Goal: Transaction & Acquisition: Purchase product/service

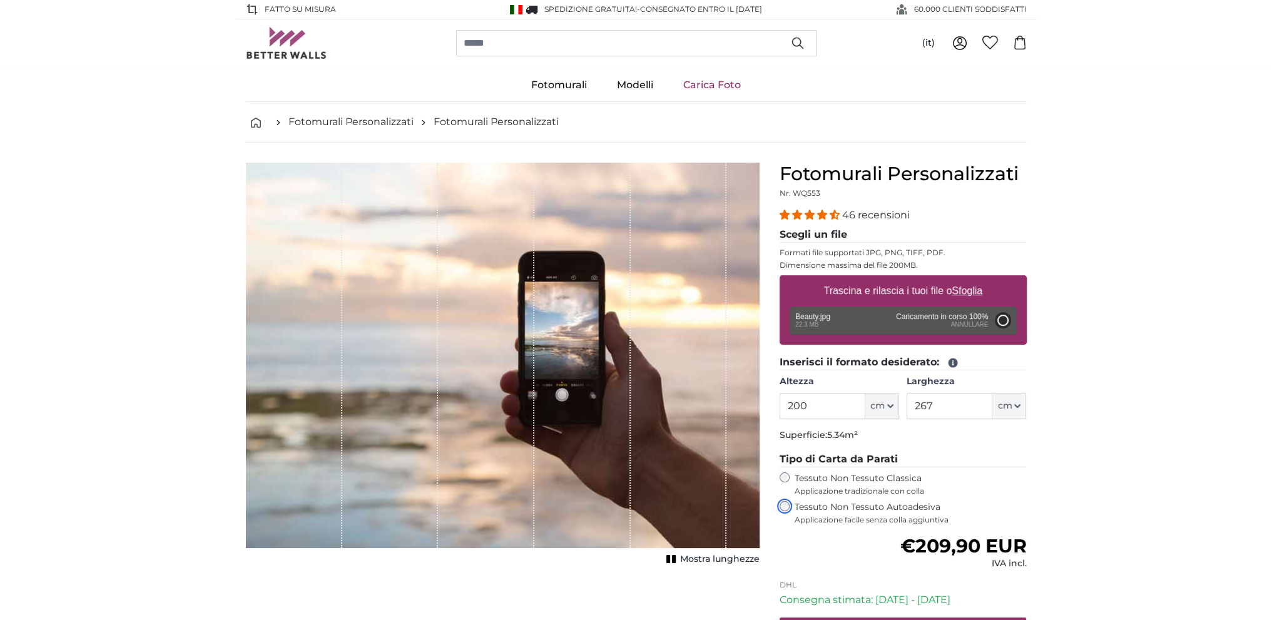
type input "300"
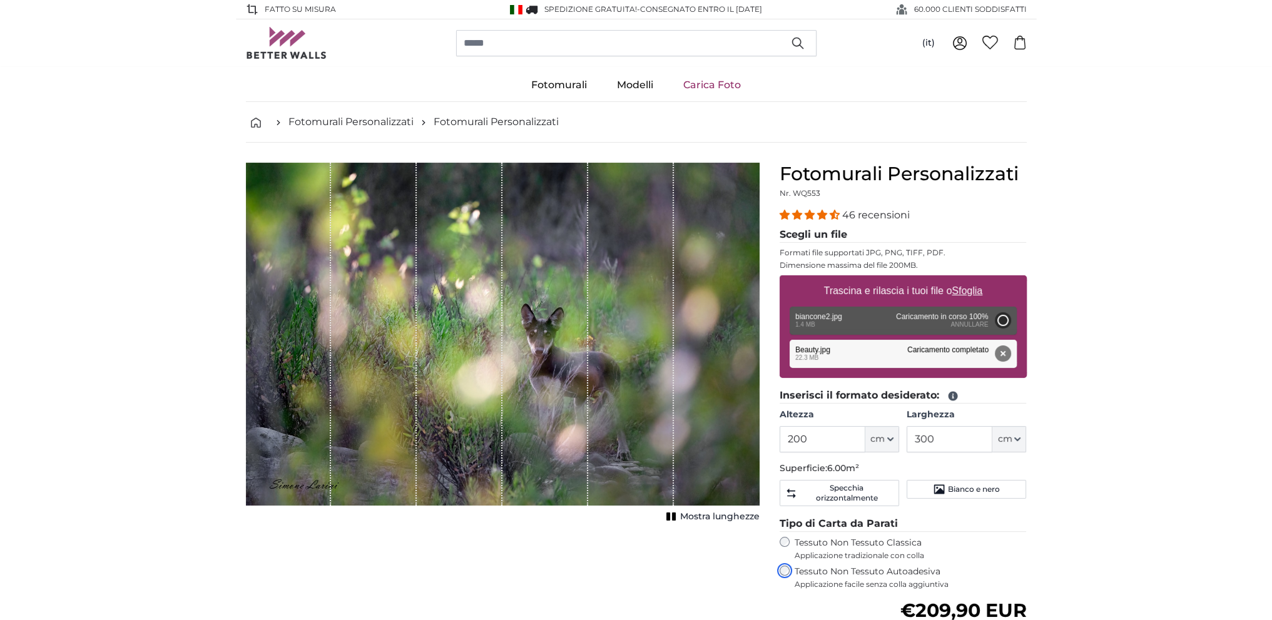
type input "96"
type input "144"
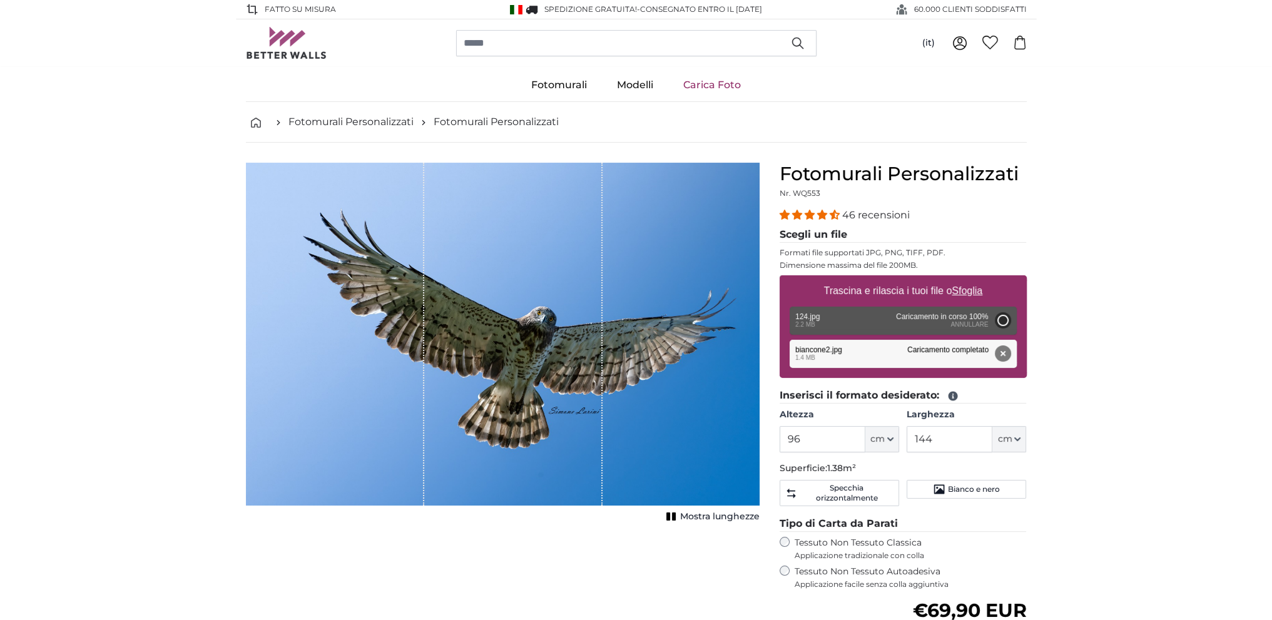
type input "96"
type input "144"
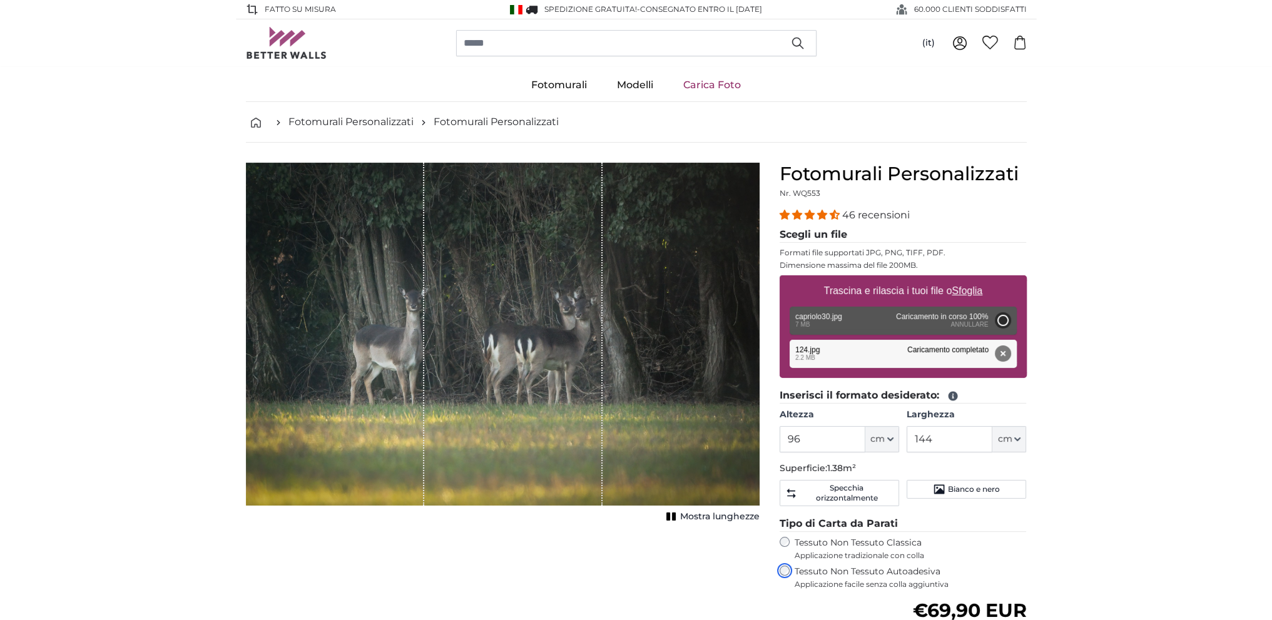
type input "200"
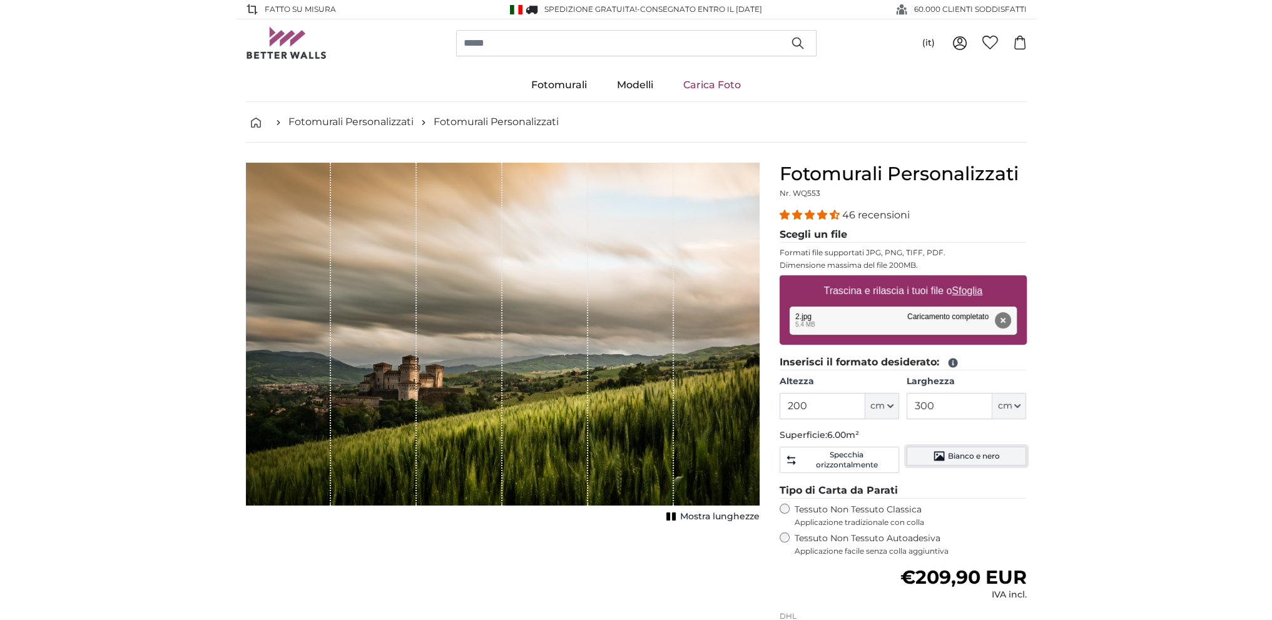
click at [964, 453] on span "Bianco e nero" at bounding box center [974, 456] width 52 height 10
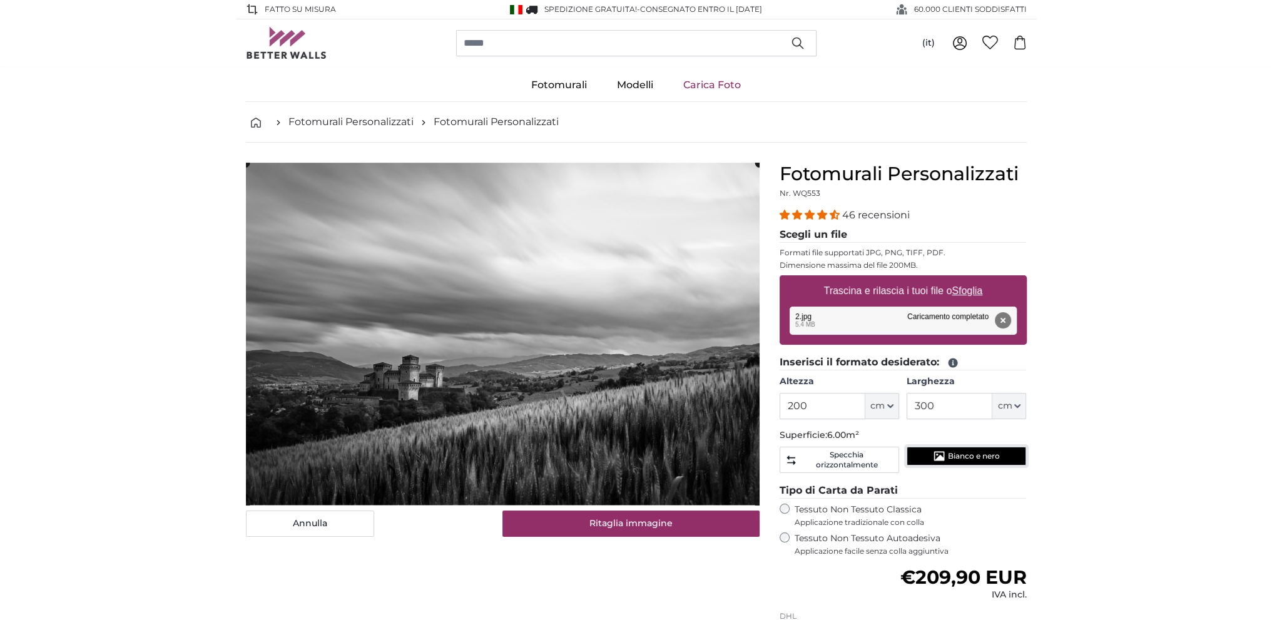
click at [964, 453] on span "Bianco e nero" at bounding box center [974, 456] width 52 height 10
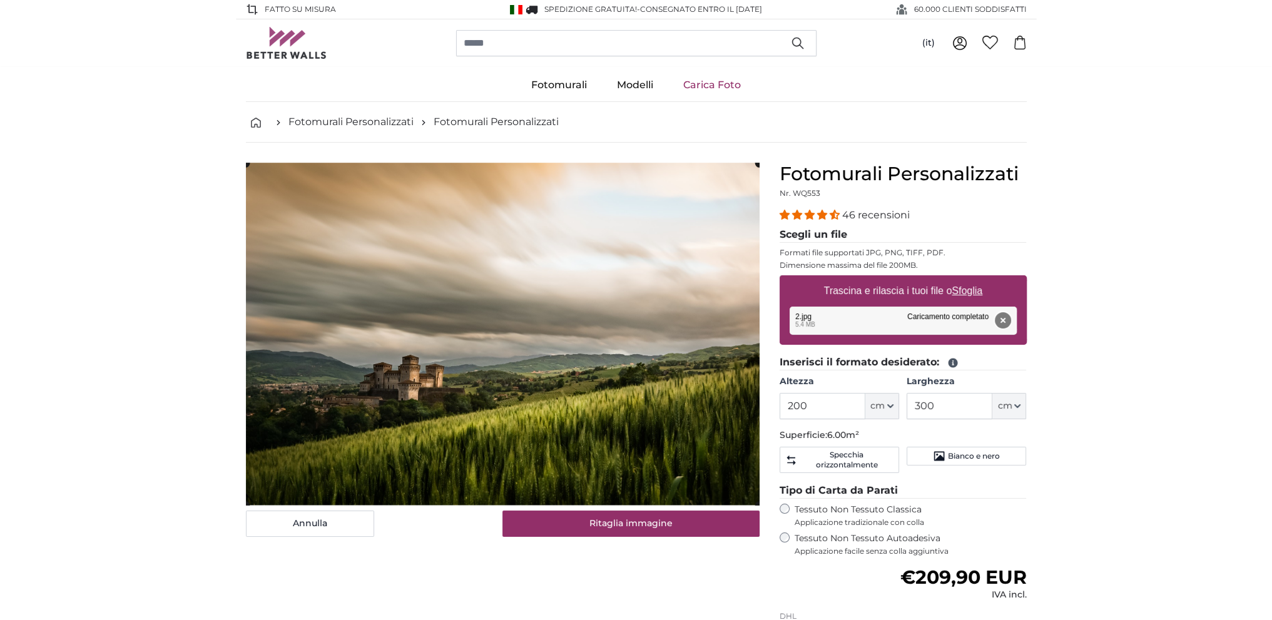
click at [1006, 322] on button "Rimuovi" at bounding box center [1002, 320] width 16 height 16
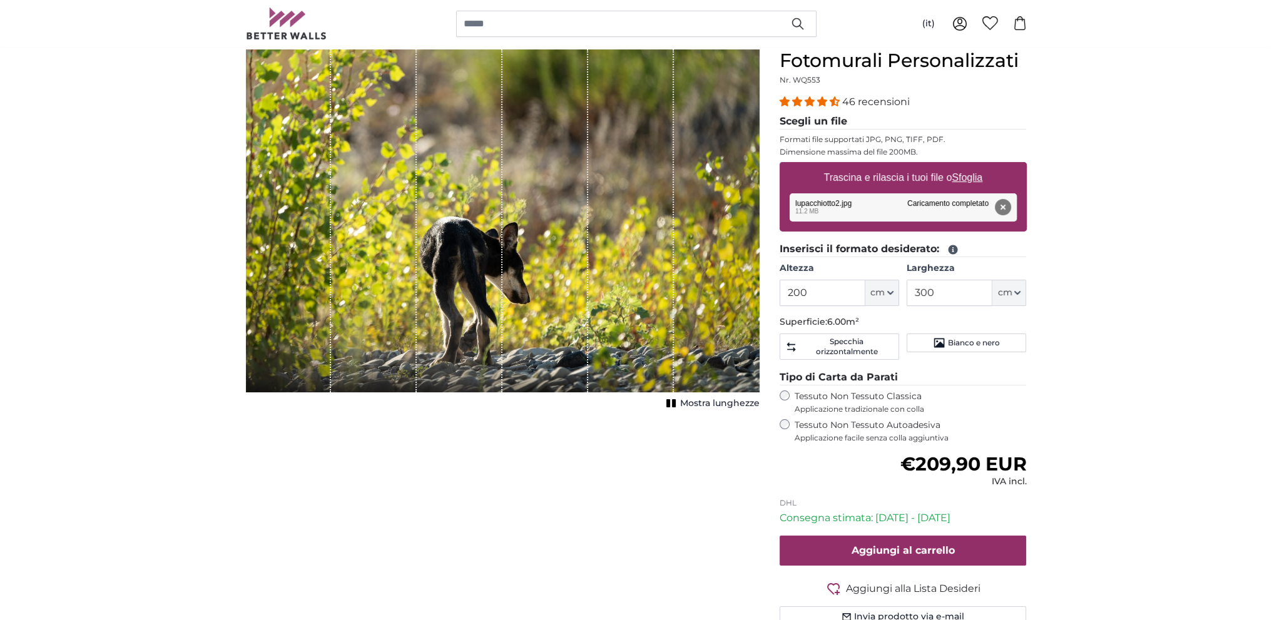
scroll to position [125, 0]
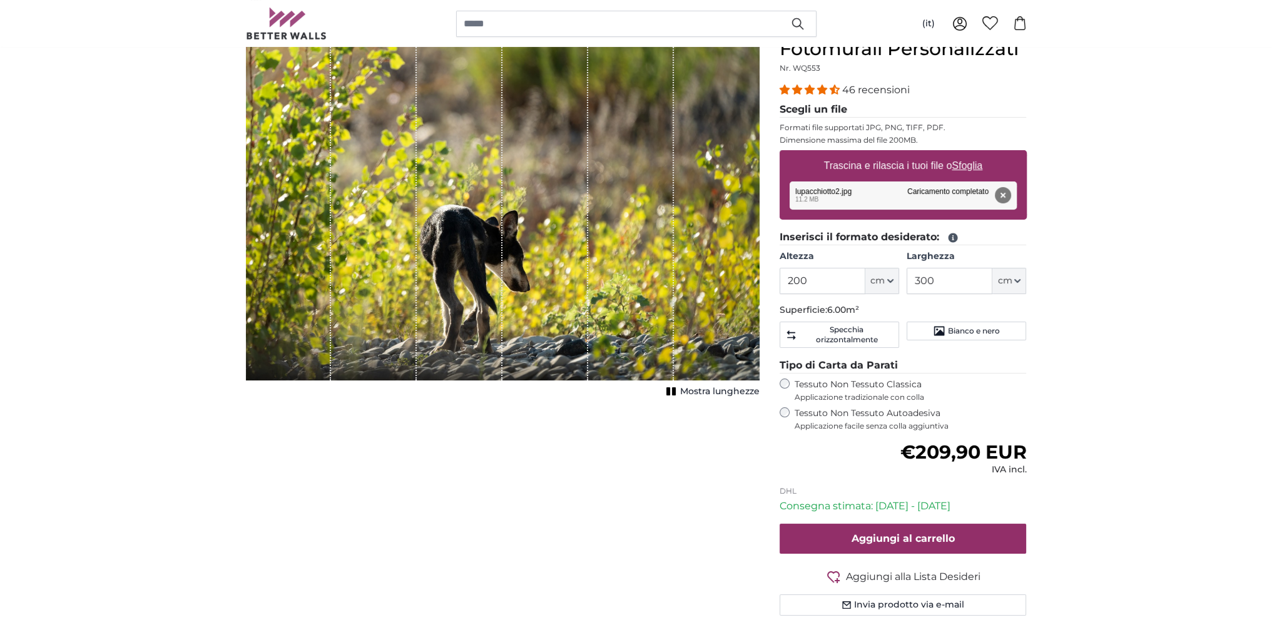
click at [810, 87] on span "4.37 stars" at bounding box center [811, 89] width 13 height 10
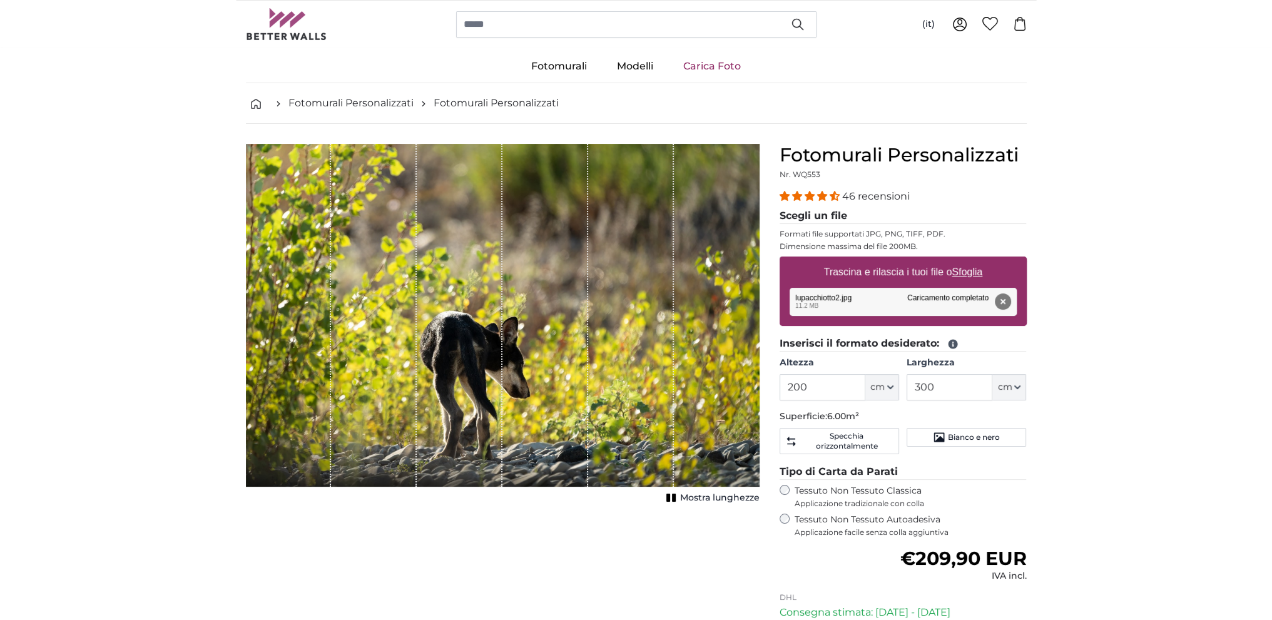
scroll to position [16, 0]
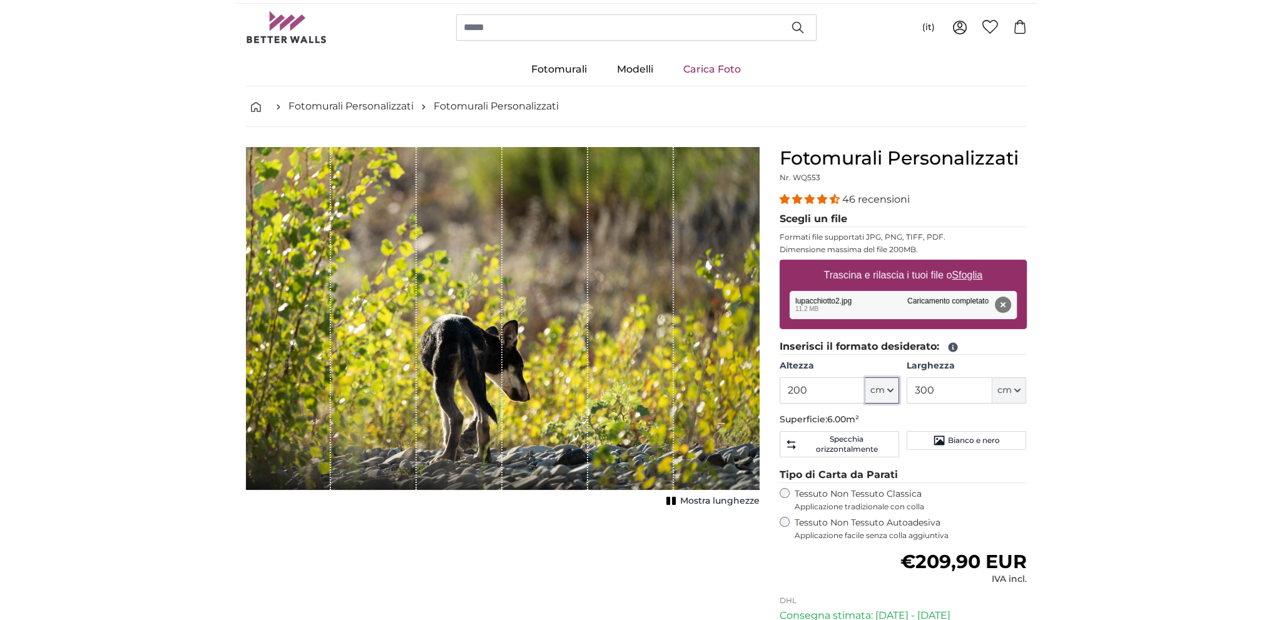
click at [880, 393] on span "cm" at bounding box center [877, 390] width 14 height 13
click at [880, 392] on span "cm" at bounding box center [877, 390] width 14 height 13
click at [1009, 387] on span "cm" at bounding box center [1004, 390] width 14 height 13
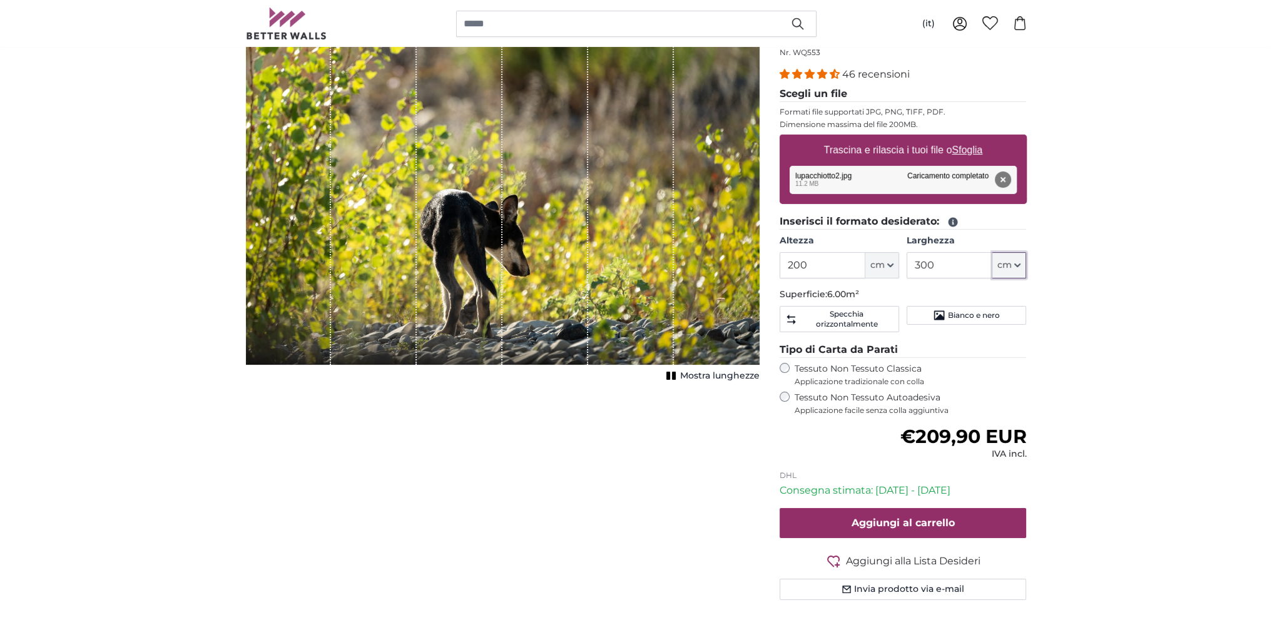
scroll to position [78, 0]
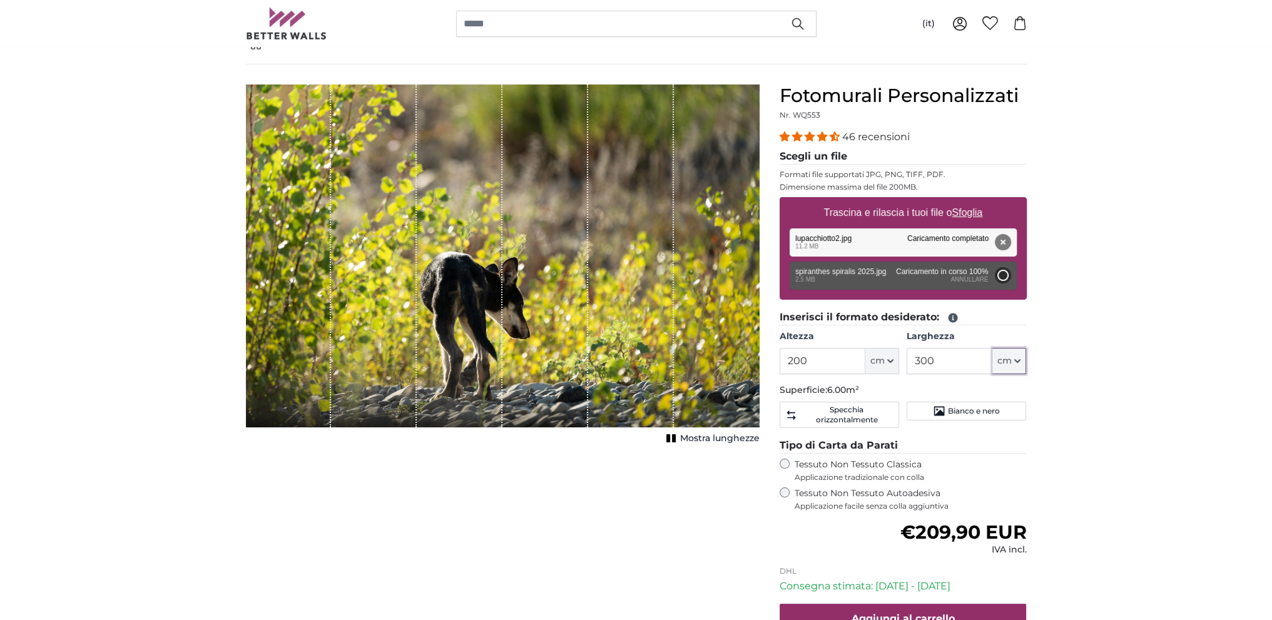
type input "134"
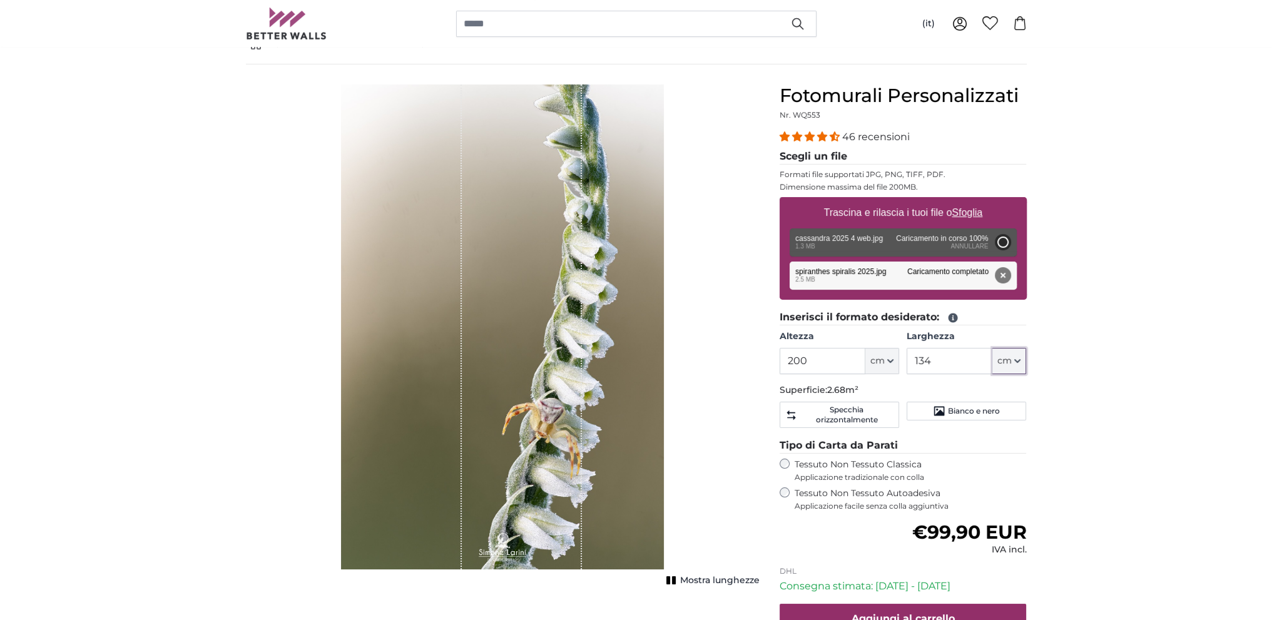
type input "88"
type input "132"
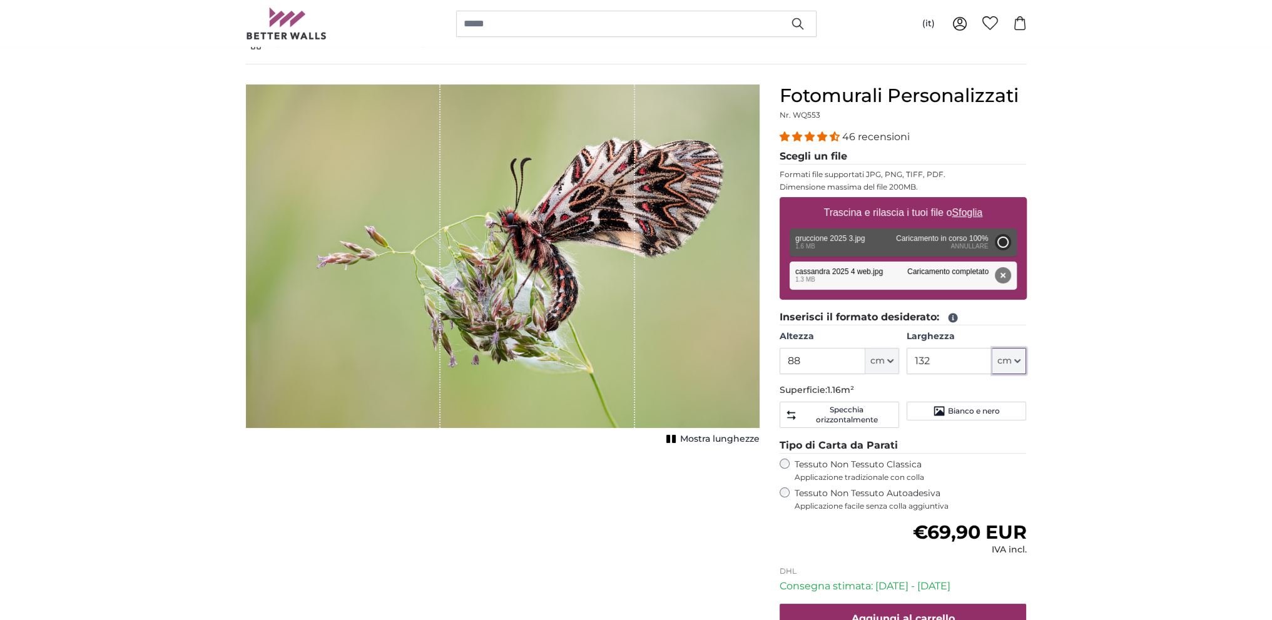
type input "88"
type input "132"
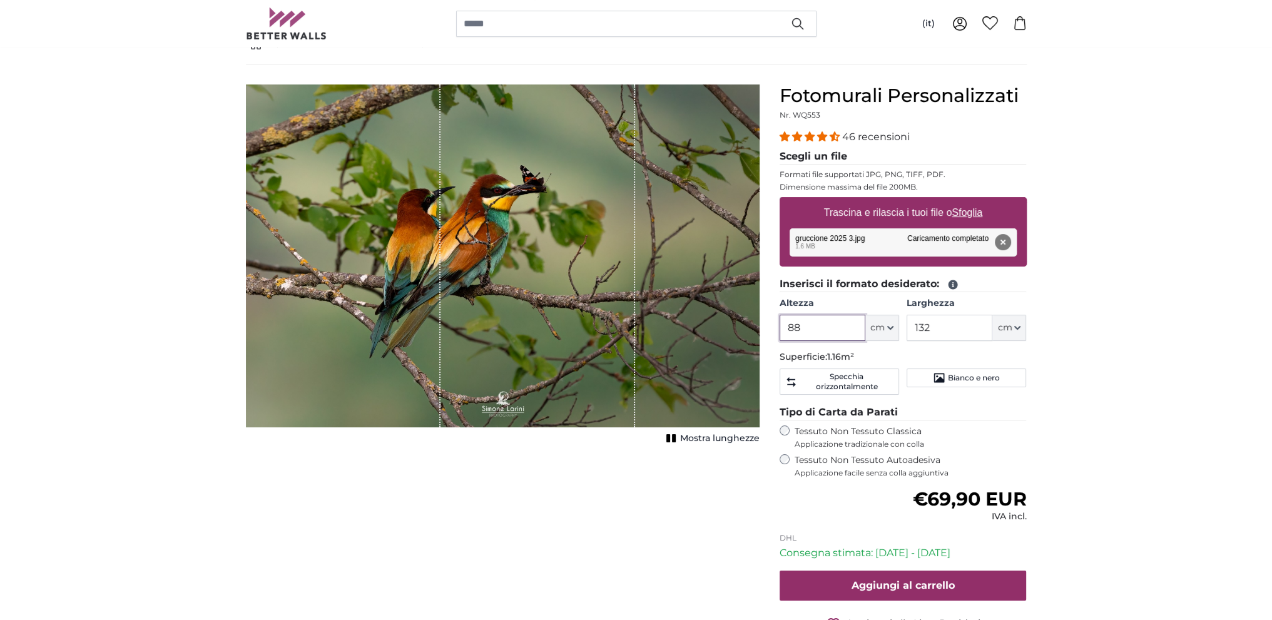
click at [832, 322] on input "88" at bounding box center [823, 328] width 86 height 26
type input "8"
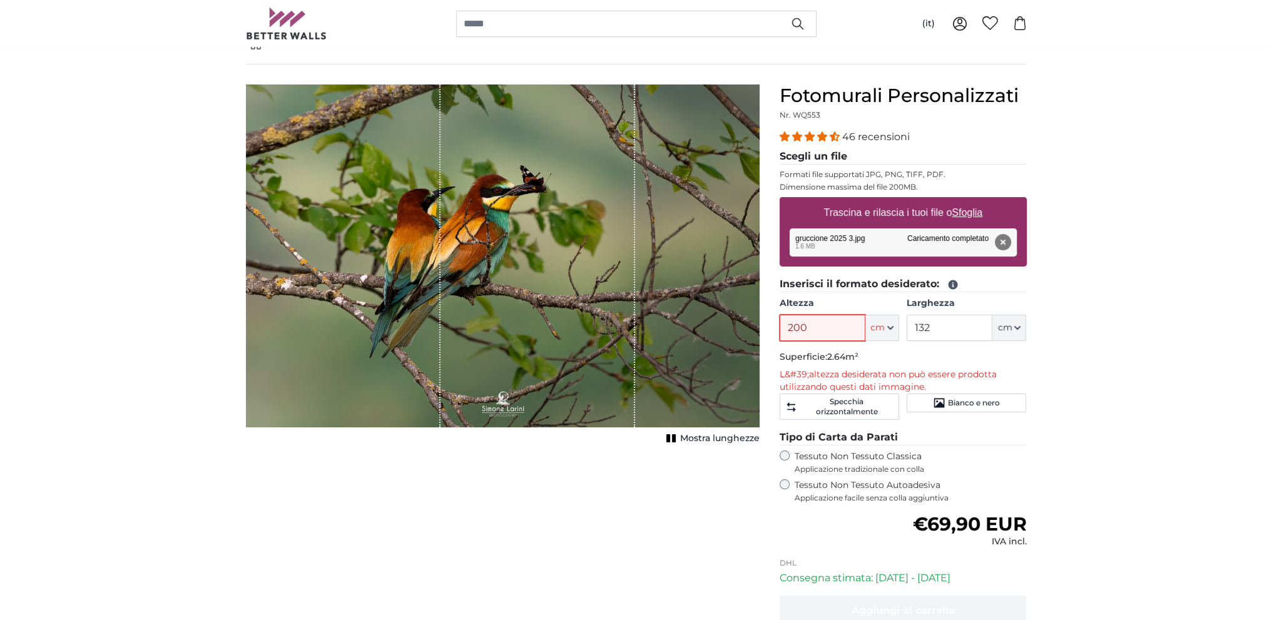
drag, startPoint x: 831, startPoint y: 334, endPoint x: 771, endPoint y: 327, distance: 59.8
click at [771, 327] on div "Fotomurali Personalizzati Nr. WQ553 46 recensioni Scegli un file Formati file s…" at bounding box center [903, 400] width 267 height 633
type input "200"
